Goal: Task Accomplishment & Management: Manage account settings

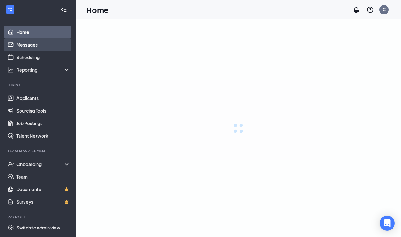
click at [28, 47] on link "Messages" at bounding box center [43, 44] width 54 height 13
click at [33, 46] on link "Messages" at bounding box center [43, 44] width 54 height 13
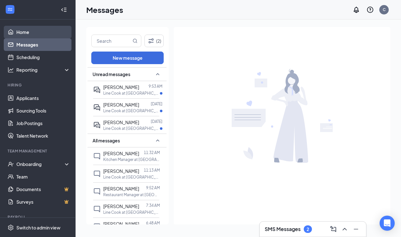
click at [27, 30] on link "Home" at bounding box center [43, 32] width 54 height 13
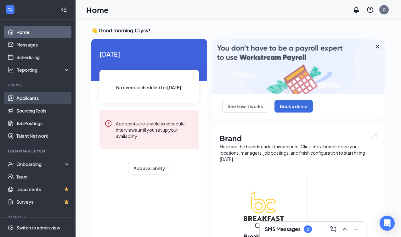
click at [29, 102] on link "Applicants" at bounding box center [43, 98] width 54 height 13
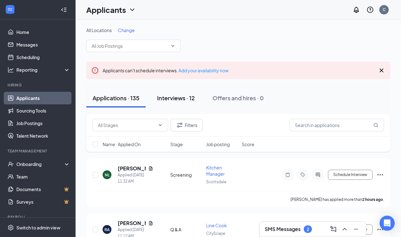
click at [180, 98] on div "Interviews · 12" at bounding box center [176, 98] width 38 height 8
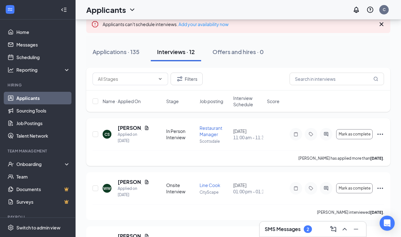
scroll to position [52, 0]
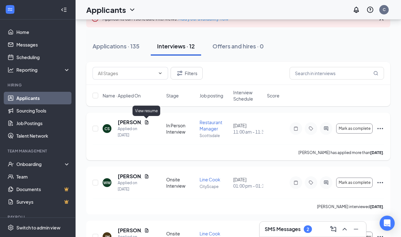
click at [145, 123] on icon "Document" at bounding box center [146, 122] width 5 height 5
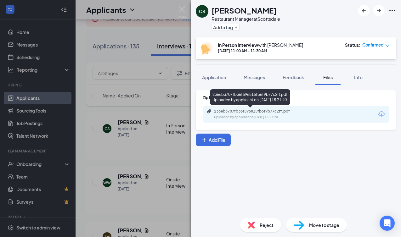
click at [225, 116] on div "Uploaded by applicant on [DATE] 18:21:20" at bounding box center [261, 117] width 94 height 5
